Goal: Task Accomplishment & Management: Use online tool/utility

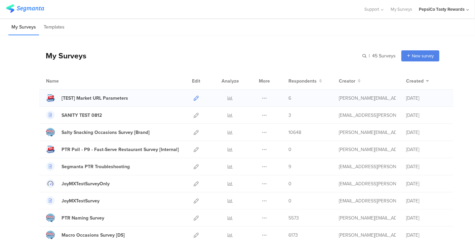
click at [194, 99] on icon at bounding box center [196, 98] width 5 height 5
click at [194, 97] on icon at bounding box center [196, 98] width 5 height 5
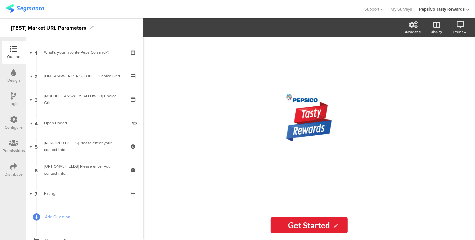
click at [16, 124] on div "Configure" at bounding box center [14, 127] width 18 height 6
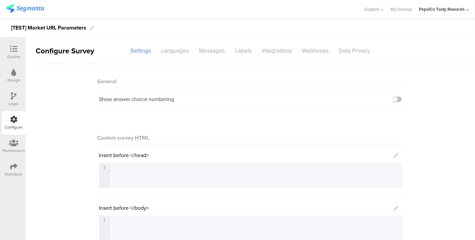
click at [15, 168] on icon at bounding box center [13, 166] width 7 height 7
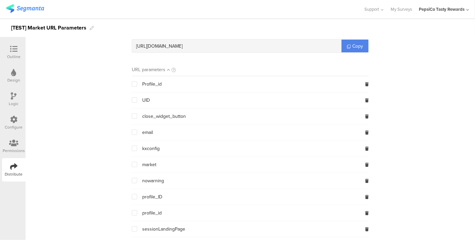
scroll to position [75, 0]
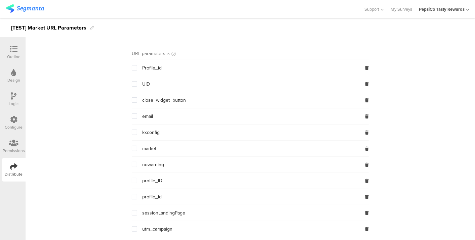
click at [132, 148] on span at bounding box center [134, 148] width 5 height 5
click at [137, 146] on input "checkbox" at bounding box center [137, 146] width 0 height 0
click at [132, 86] on span at bounding box center [134, 84] width 5 height 6
click at [137, 81] on input "checkbox" at bounding box center [137, 81] width 0 height 0
click at [132, 84] on span at bounding box center [134, 83] width 5 height 5
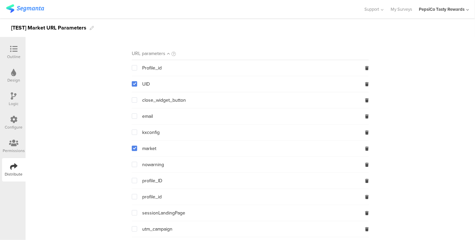
click at [137, 81] on input "checkbox" at bounding box center [137, 81] width 0 height 0
click at [132, 84] on span at bounding box center [134, 83] width 5 height 5
click at [137, 81] on input "checkbox" at bounding box center [137, 81] width 0 height 0
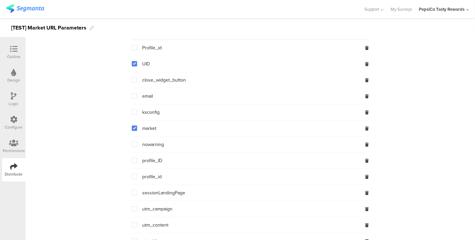
scroll to position [112, 0]
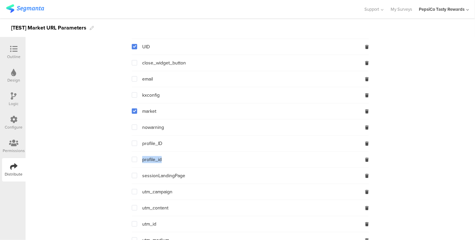
drag, startPoint x: 164, startPoint y: 159, endPoint x: 130, endPoint y: 162, distance: 34.5
click at [132, 162] on div "profile_id" at bounding box center [250, 160] width 237 height 16
drag, startPoint x: 130, startPoint y: 162, endPoint x: 86, endPoint y: 160, distance: 43.8
click at [86, 160] on section "Survey Link https://surveys.segmanta.com/rfd3e4 ? market= {$market} & UID= {$UI…" at bounding box center [251, 136] width 450 height 334
drag, startPoint x: 176, startPoint y: 140, endPoint x: 135, endPoint y: 146, distance: 41.7
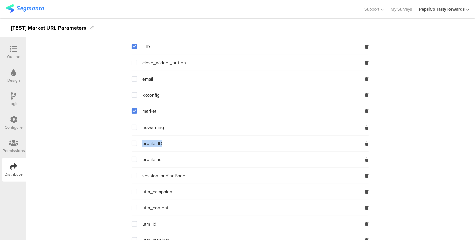
click at [135, 146] on div "profile_ID" at bounding box center [250, 144] width 237 height 16
drag, startPoint x: 135, startPoint y: 146, endPoint x: 94, endPoint y: 143, distance: 40.8
click at [94, 143] on section "Survey Link https://surveys.segmanta.com/rfd3e4 ? market= {$market} & UID= {$UI…" at bounding box center [251, 136] width 450 height 334
click at [132, 141] on span at bounding box center [134, 143] width 5 height 5
click at [137, 141] on input "checkbox" at bounding box center [137, 141] width 0 height 0
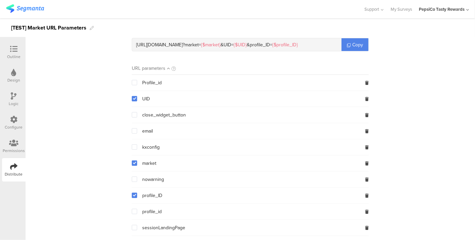
scroll to position [60, 0]
click at [366, 80] on button at bounding box center [367, 83] width 4 height 6
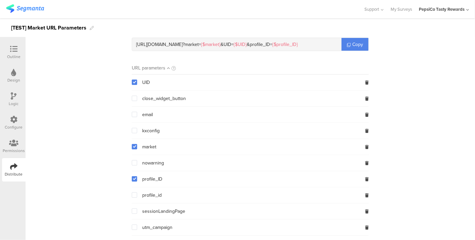
scroll to position [98, 0]
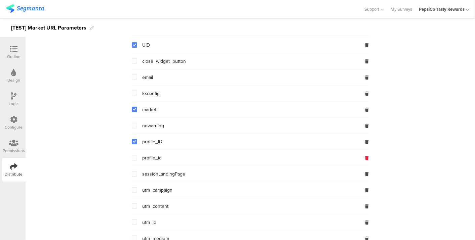
click at [365, 157] on icon at bounding box center [367, 158] width 4 height 4
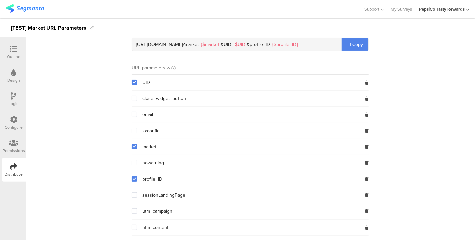
drag, startPoint x: 407, startPoint y: 25, endPoint x: 402, endPoint y: 31, distance: 8.1
click at [402, 31] on div "[TEST] Market URL Parameters" at bounding box center [237, 27] width 475 height 19
